Goal: Check status

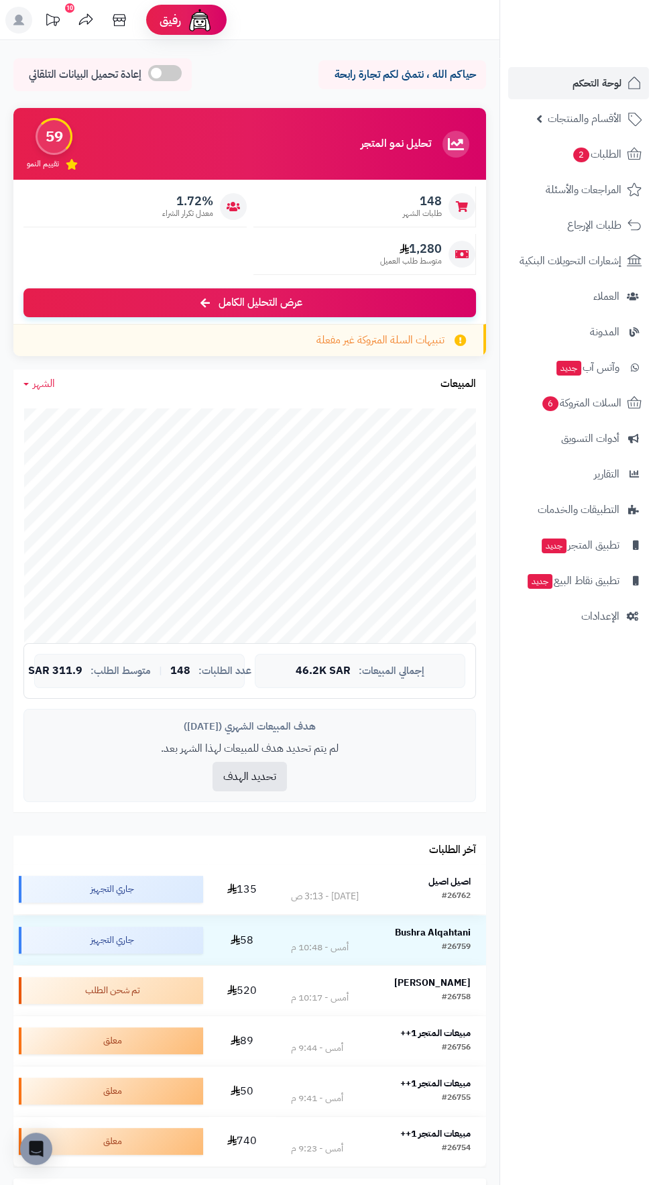
click at [457, 882] on strong "اصيل اصيل" at bounding box center [449, 881] width 42 height 14
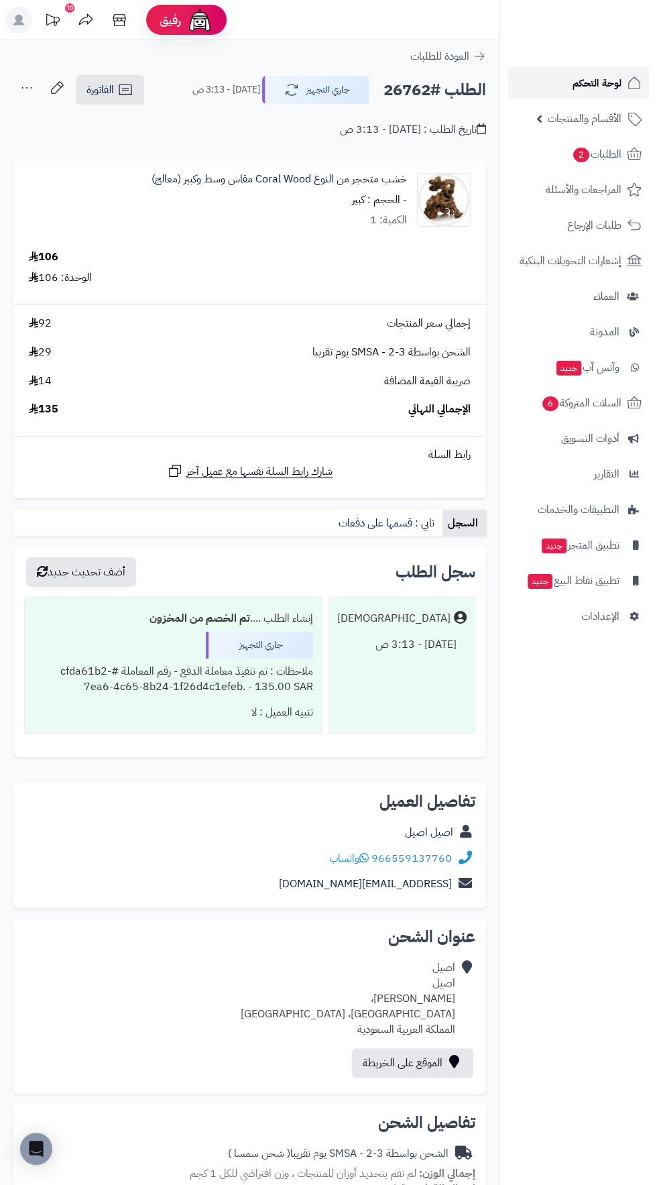
click at [587, 82] on span "لوحة التحكم" at bounding box center [597, 83] width 49 height 19
